Goal: Information Seeking & Learning: Learn about a topic

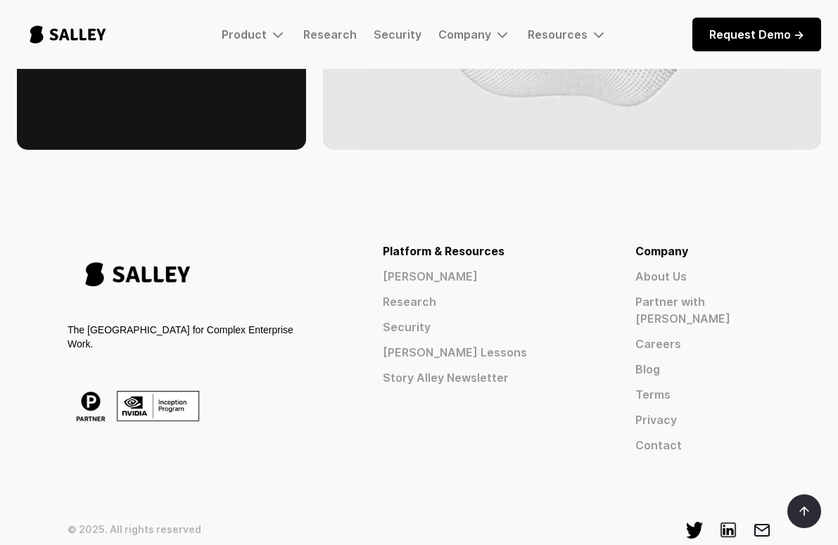
scroll to position [2319, 0]
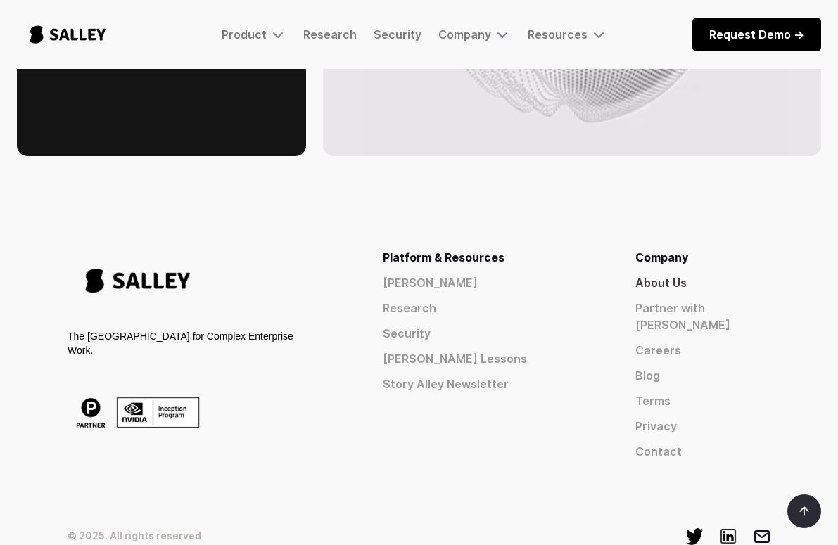
click at [676, 274] on link "About Us" at bounding box center [702, 282] width 135 height 17
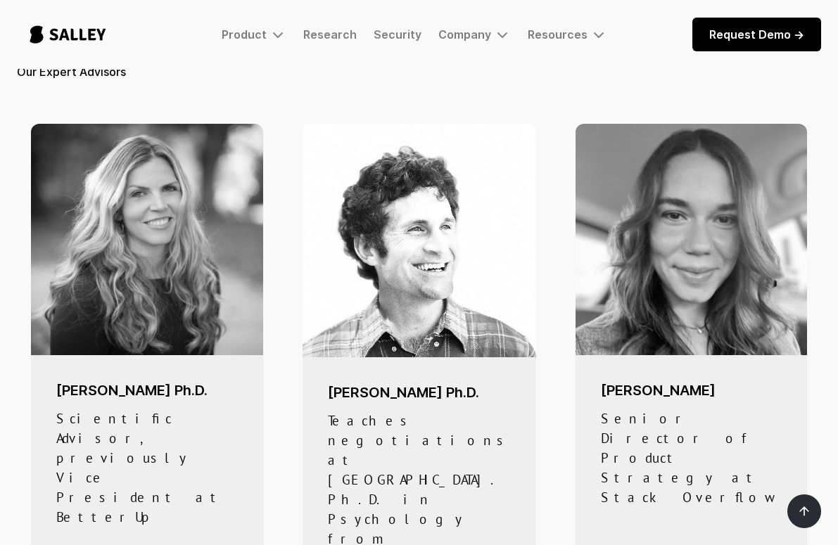
scroll to position [549, 0]
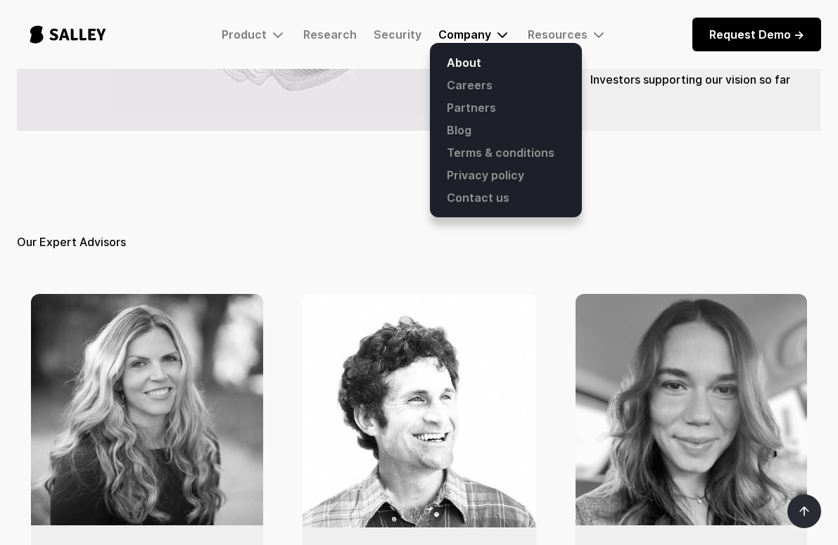
click at [466, 33] on div "Company" at bounding box center [464, 34] width 53 height 14
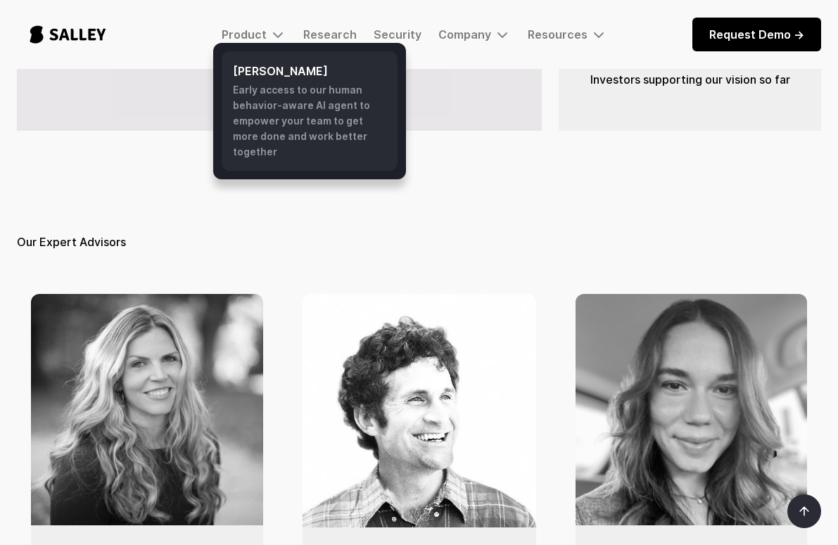
scroll to position [0, 0]
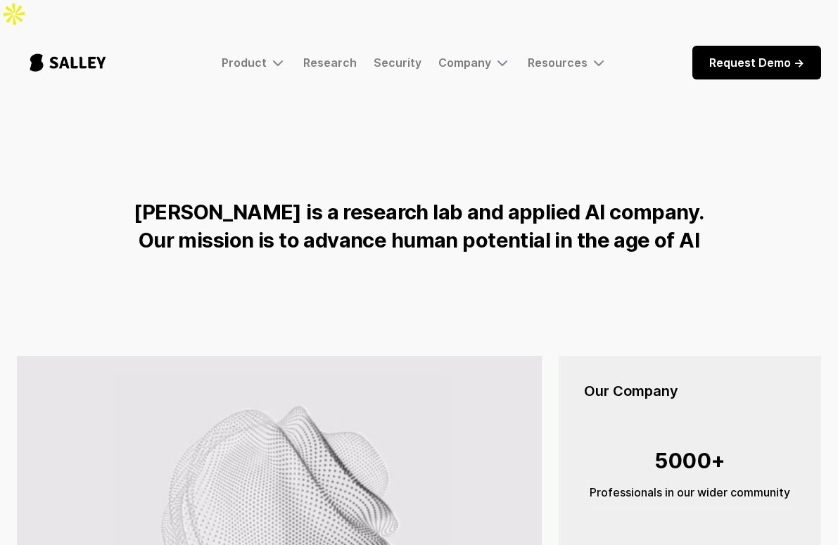
click at [81, 39] on img "home" at bounding box center [68, 62] width 102 height 46
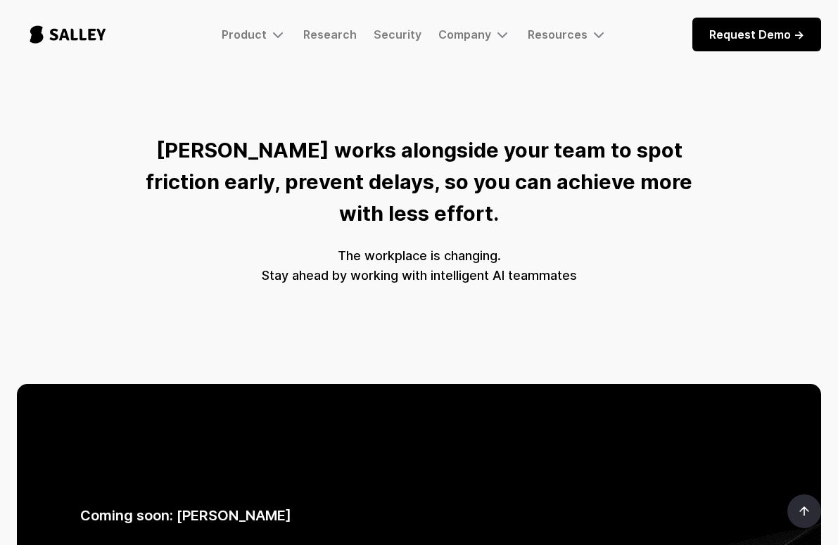
scroll to position [679, 0]
